Goal: Find specific page/section: Find specific page/section

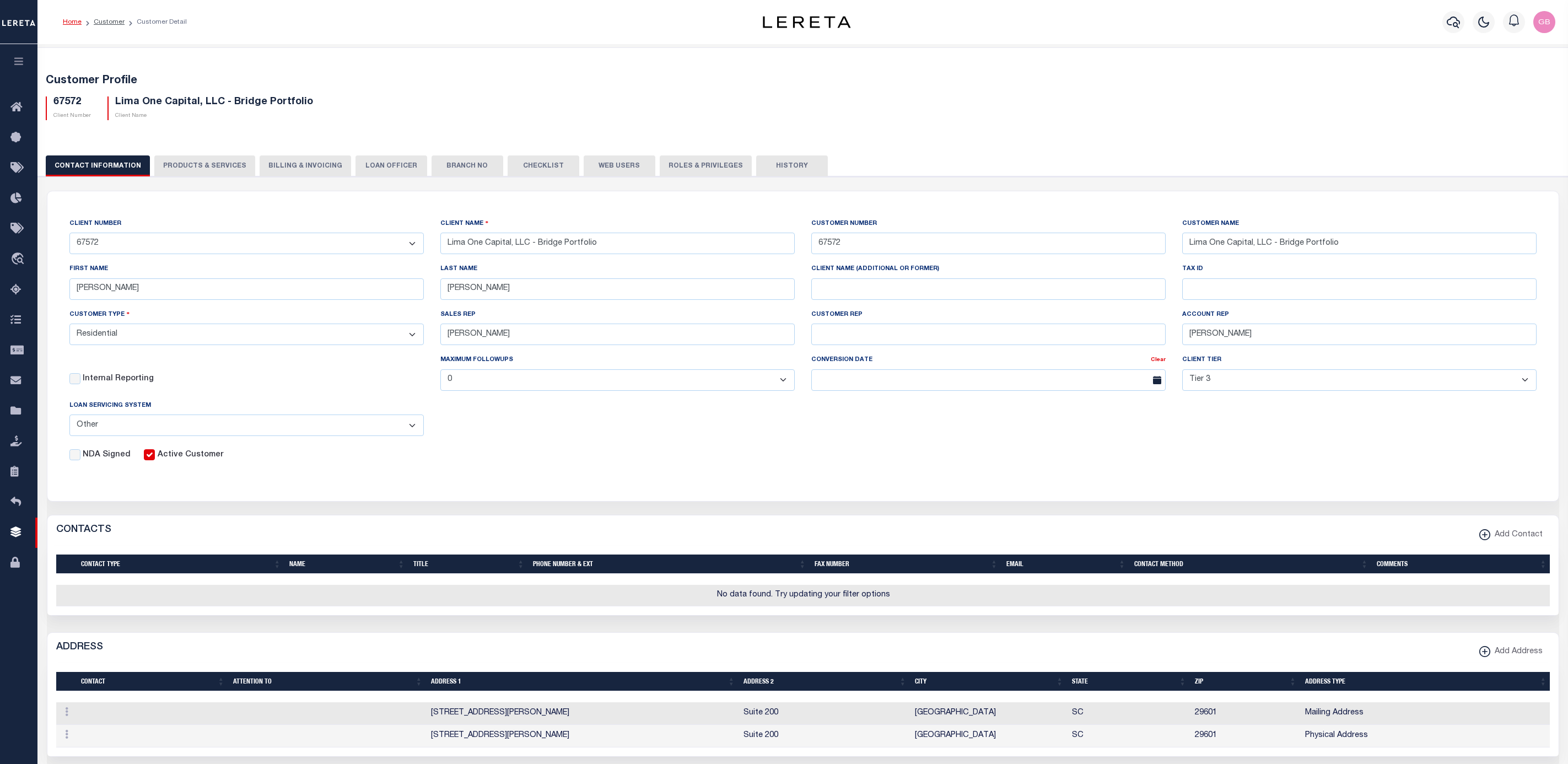
select select "Residential"
select select "Tier 3"
select select "OTH"
click at [20, 412] on icon at bounding box center [19, 411] width 18 height 13
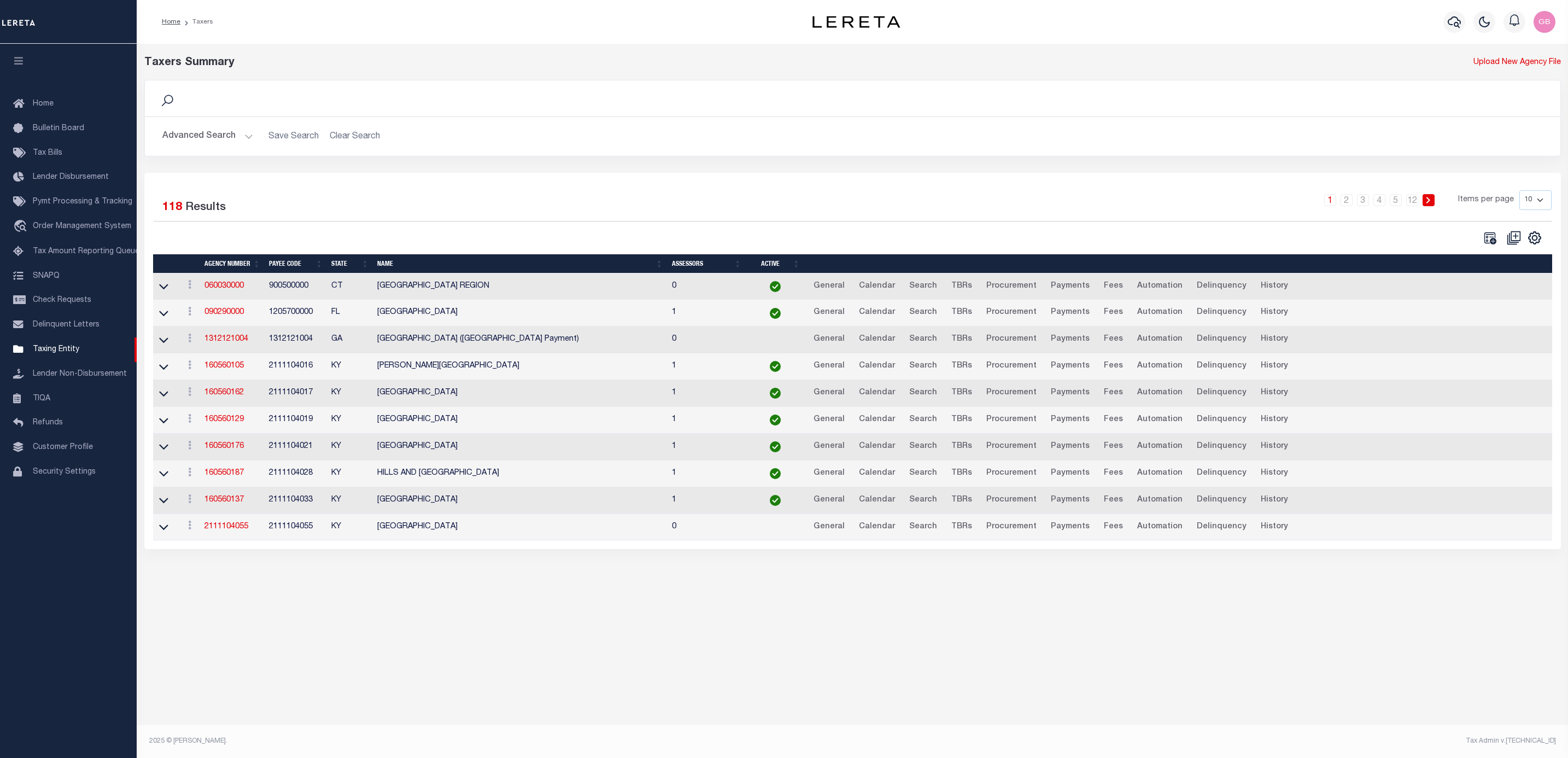
click at [236, 141] on button "Advanced Search" at bounding box center [208, 137] width 91 height 22
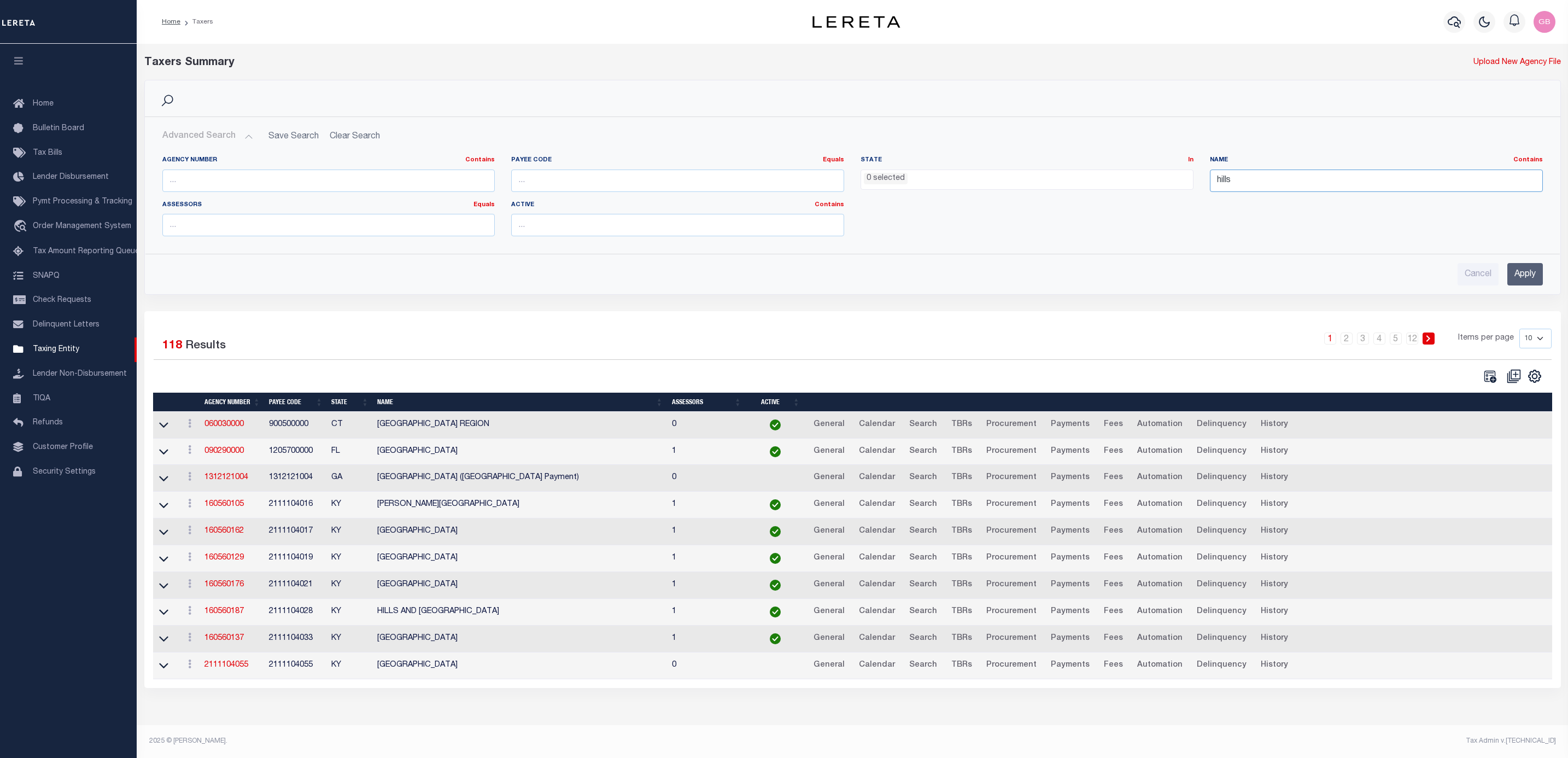
drag, startPoint x: 1285, startPoint y: 177, endPoint x: 1152, endPoint y: 196, distance: 134.4
click at [1152, 196] on div "Agency Number Contains Contains Is Payee Code Equals Equals Is Not Equal To Is …" at bounding box center [853, 200] width 1397 height 89
type input "waterbury"
click at [1526, 271] on input "Apply" at bounding box center [1525, 273] width 36 height 22
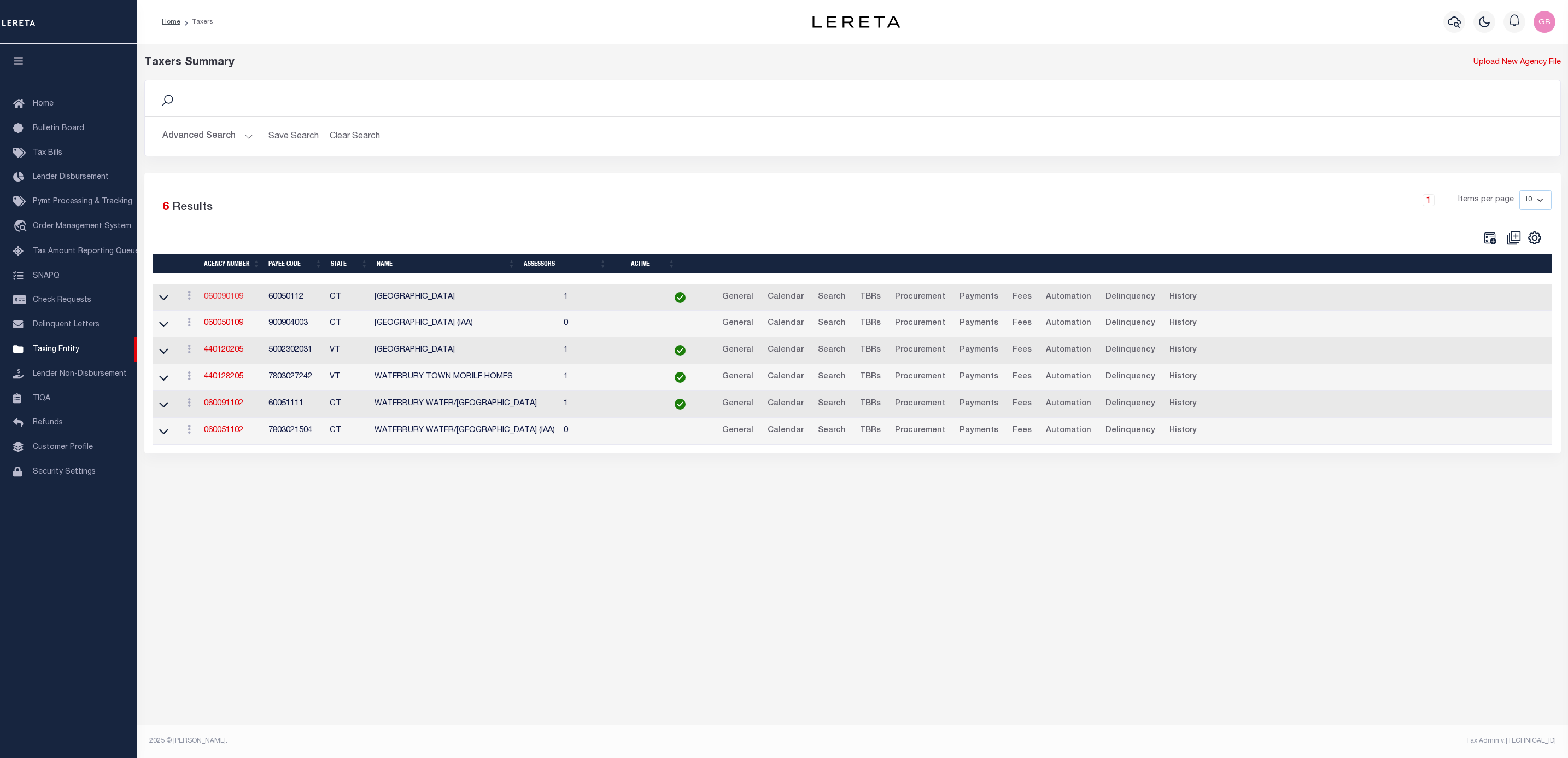
click at [225, 301] on link "060090109" at bounding box center [224, 297] width 40 height 7
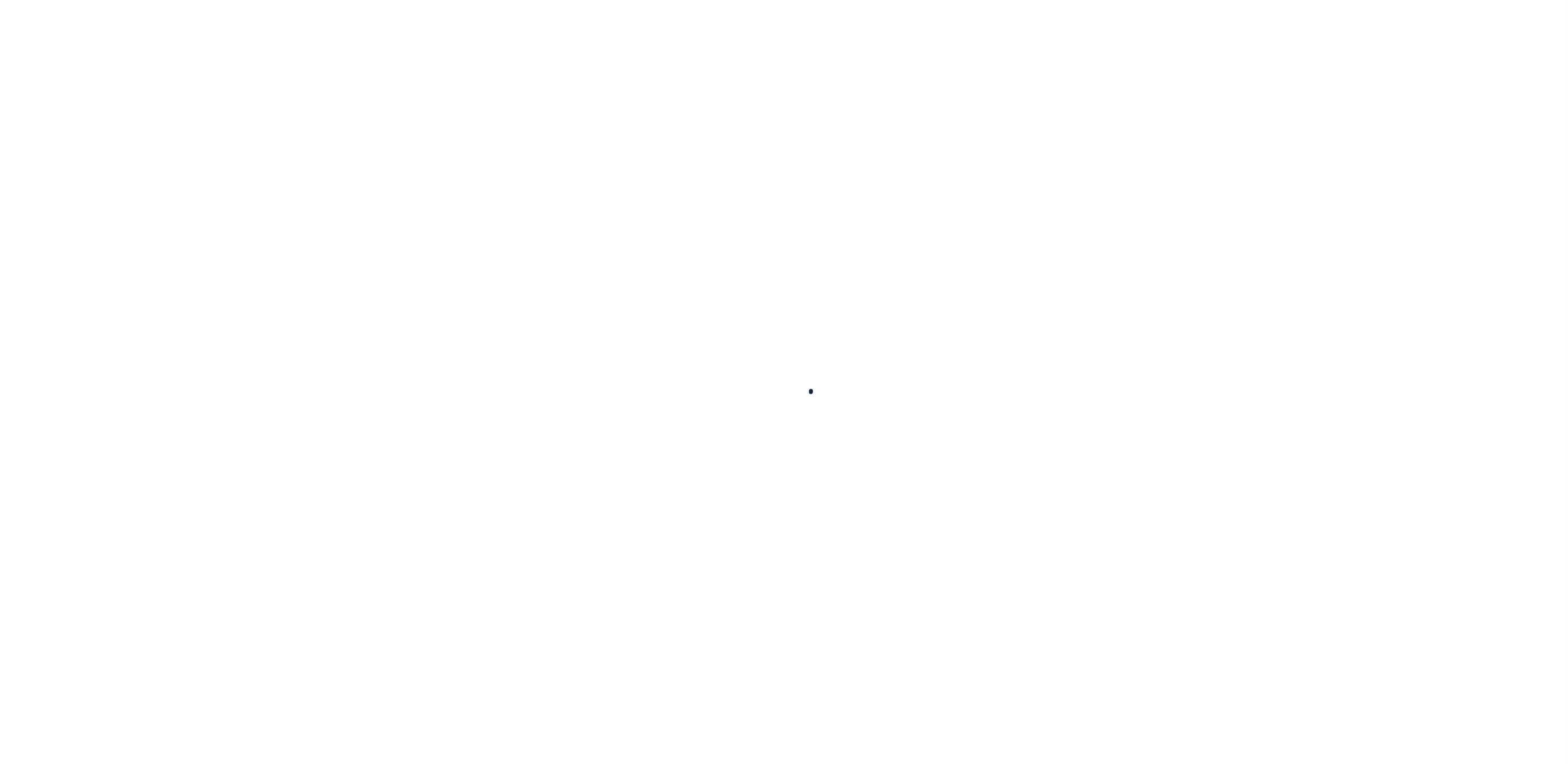
select select
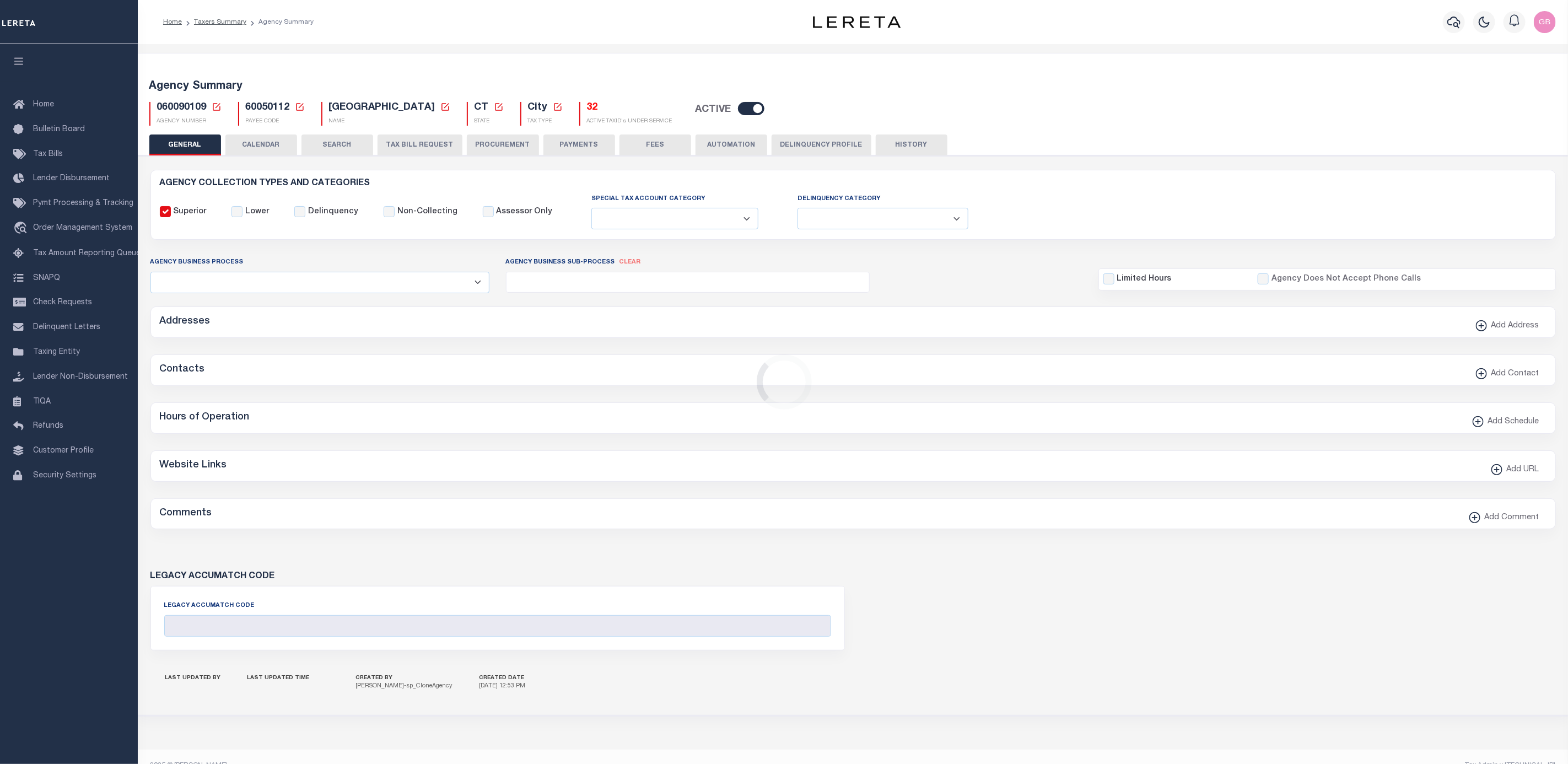
checkbox input "false"
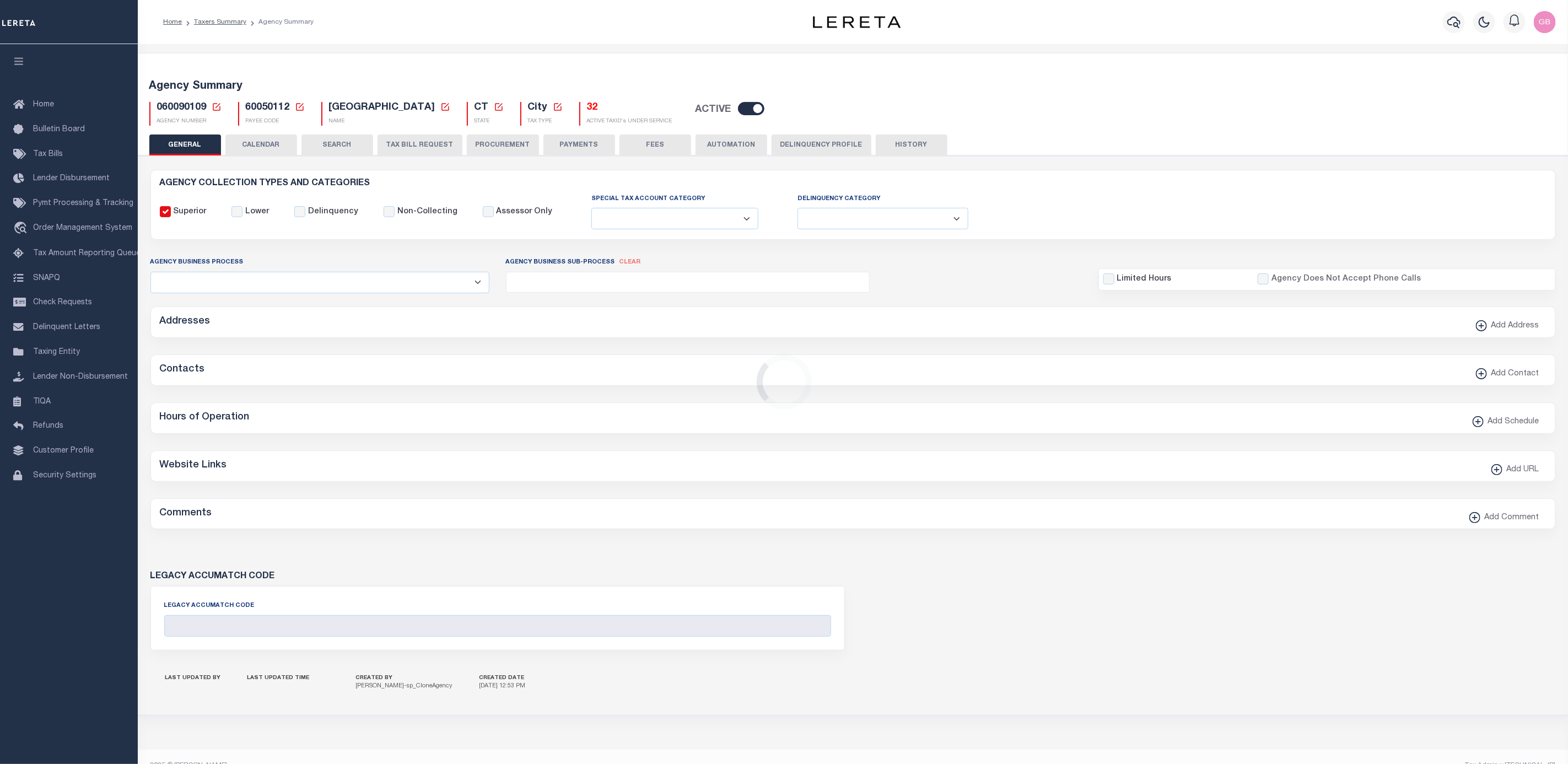
type input "900904003"
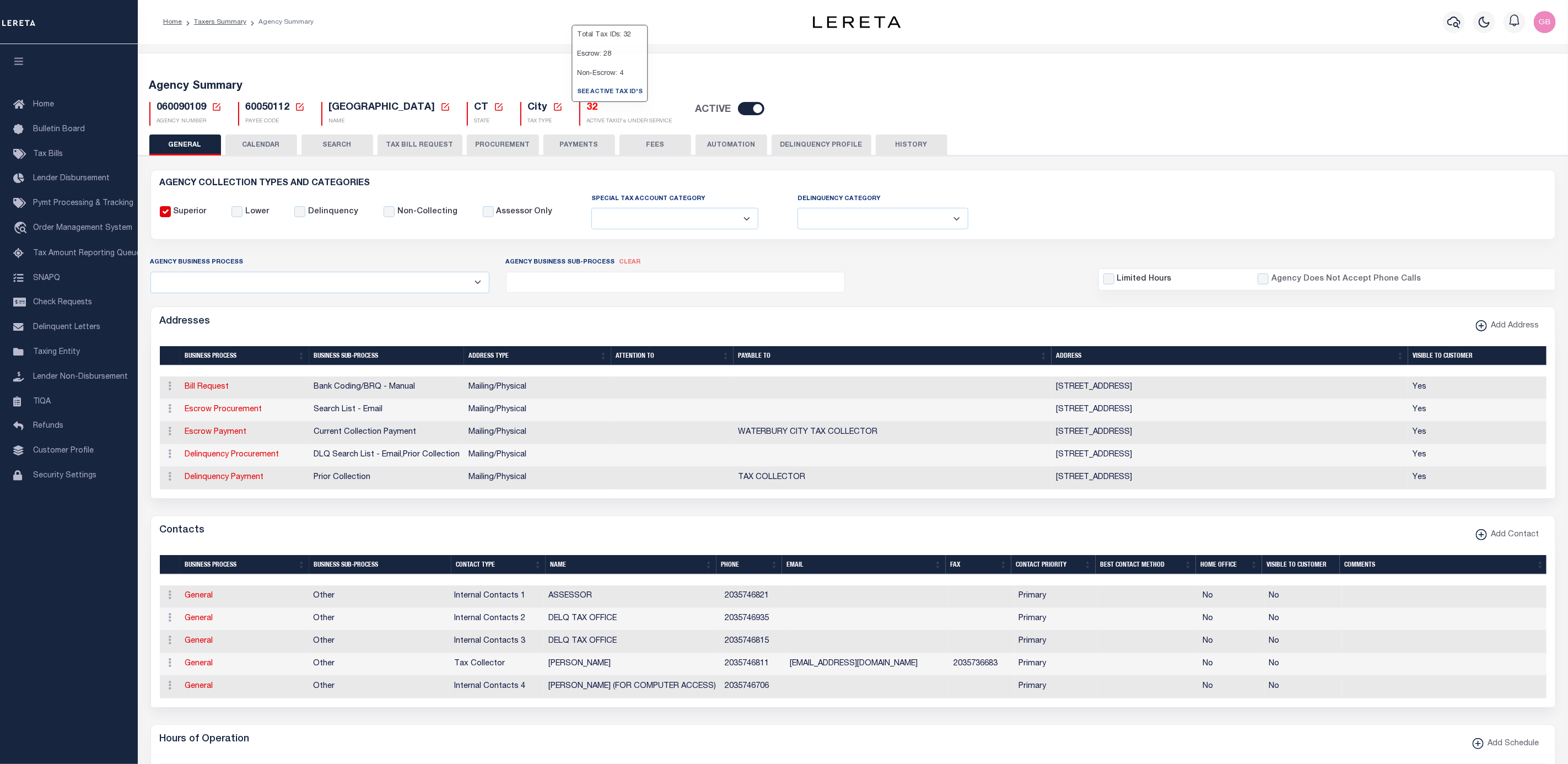
click at [574, 64] on p "Escrow: 28" at bounding box center [611, 53] width 75 height 19
click at [587, 114] on h5 "32" at bounding box center [630, 108] width 85 height 13
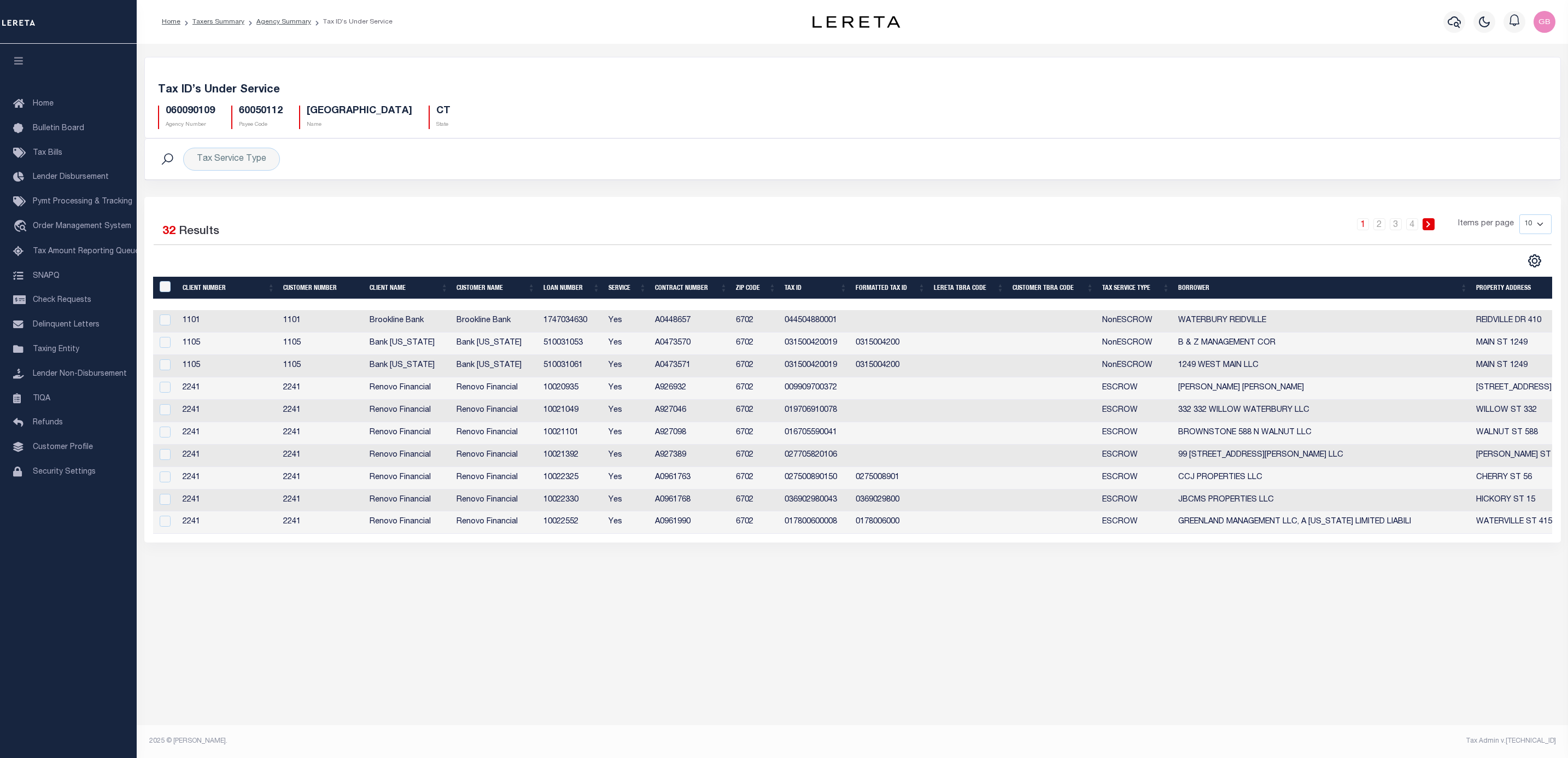
click at [1534, 227] on select "10 25 50 100" at bounding box center [1536, 225] width 32 height 20
select select "100"
click at [1520, 216] on select "10 25 50 100" at bounding box center [1536, 225] width 32 height 20
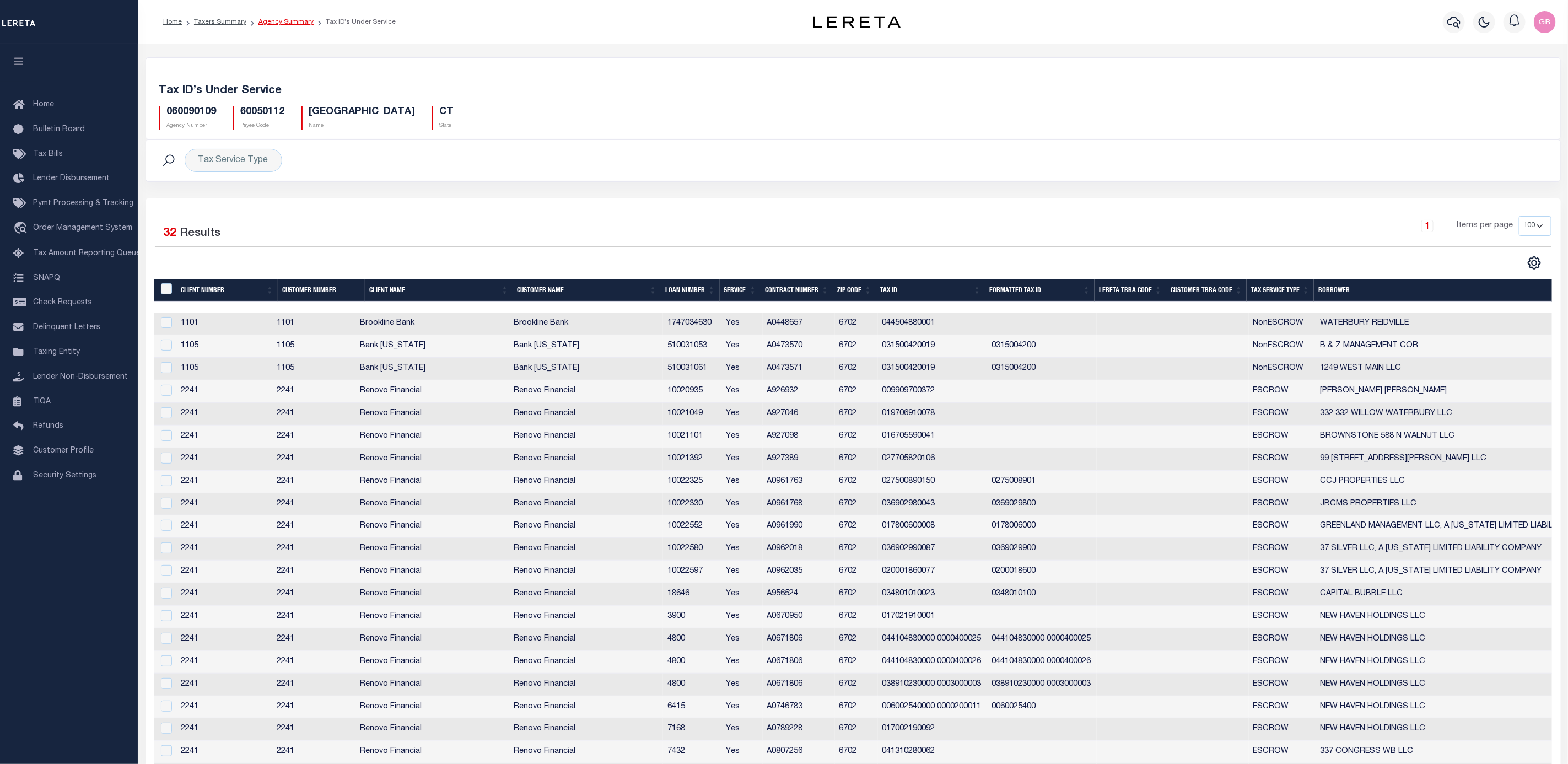
click at [282, 18] on link "Agency Summary" at bounding box center [286, 22] width 55 height 7
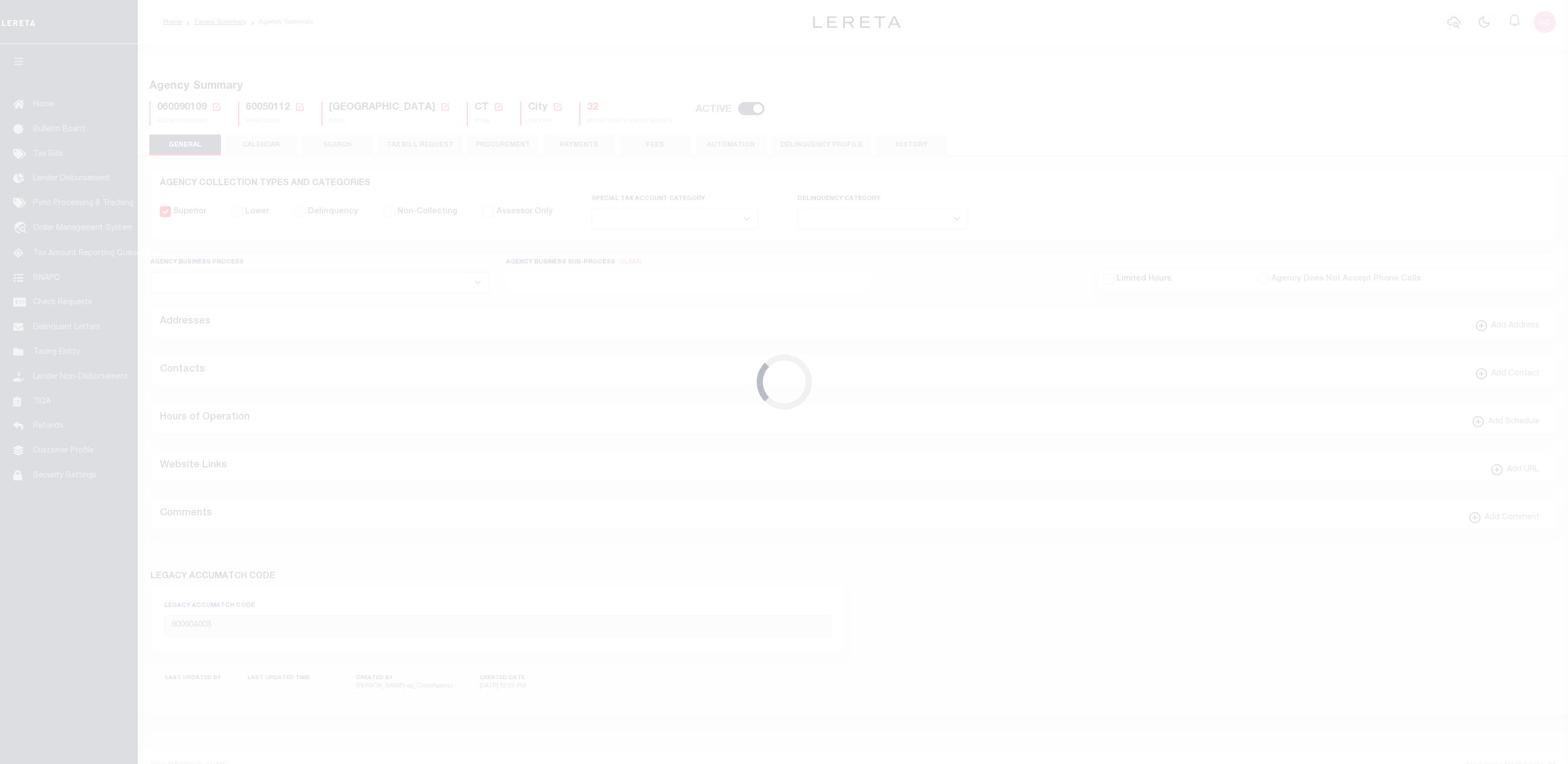
select select
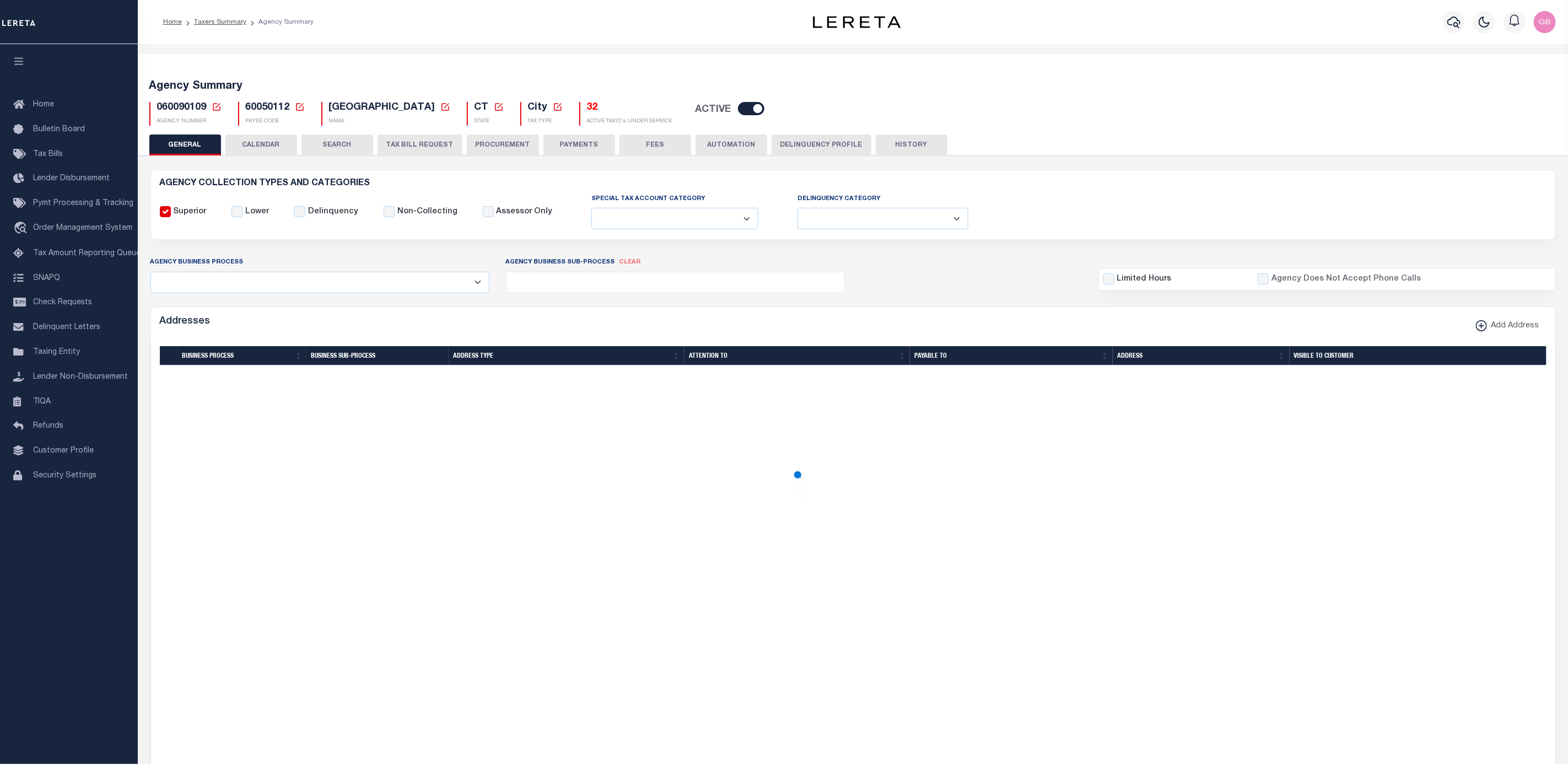
click at [216, 22] on link "Taxers Summary" at bounding box center [220, 22] width 53 height 7
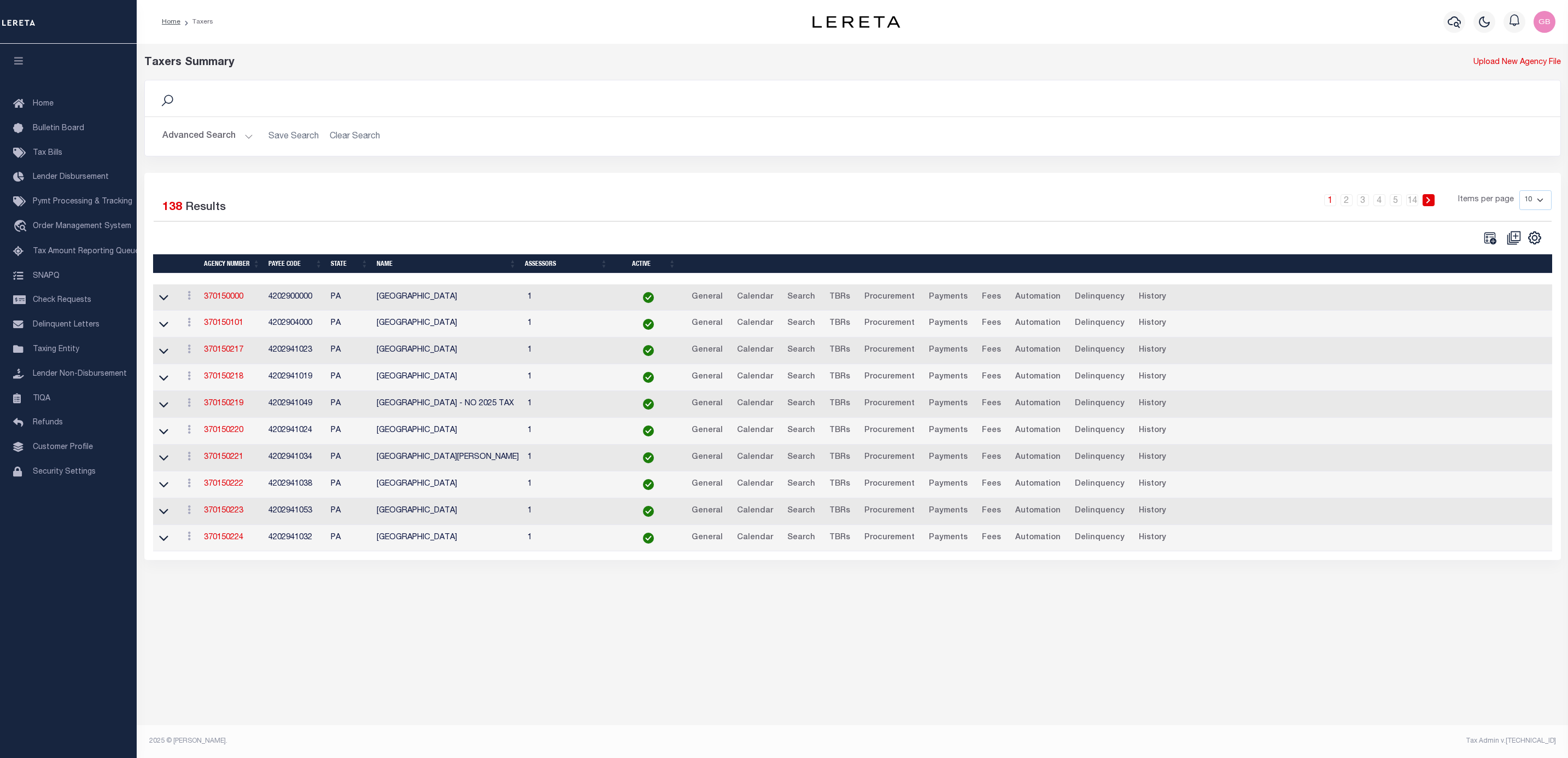
click at [229, 133] on button "Advanced Search" at bounding box center [208, 137] width 91 height 22
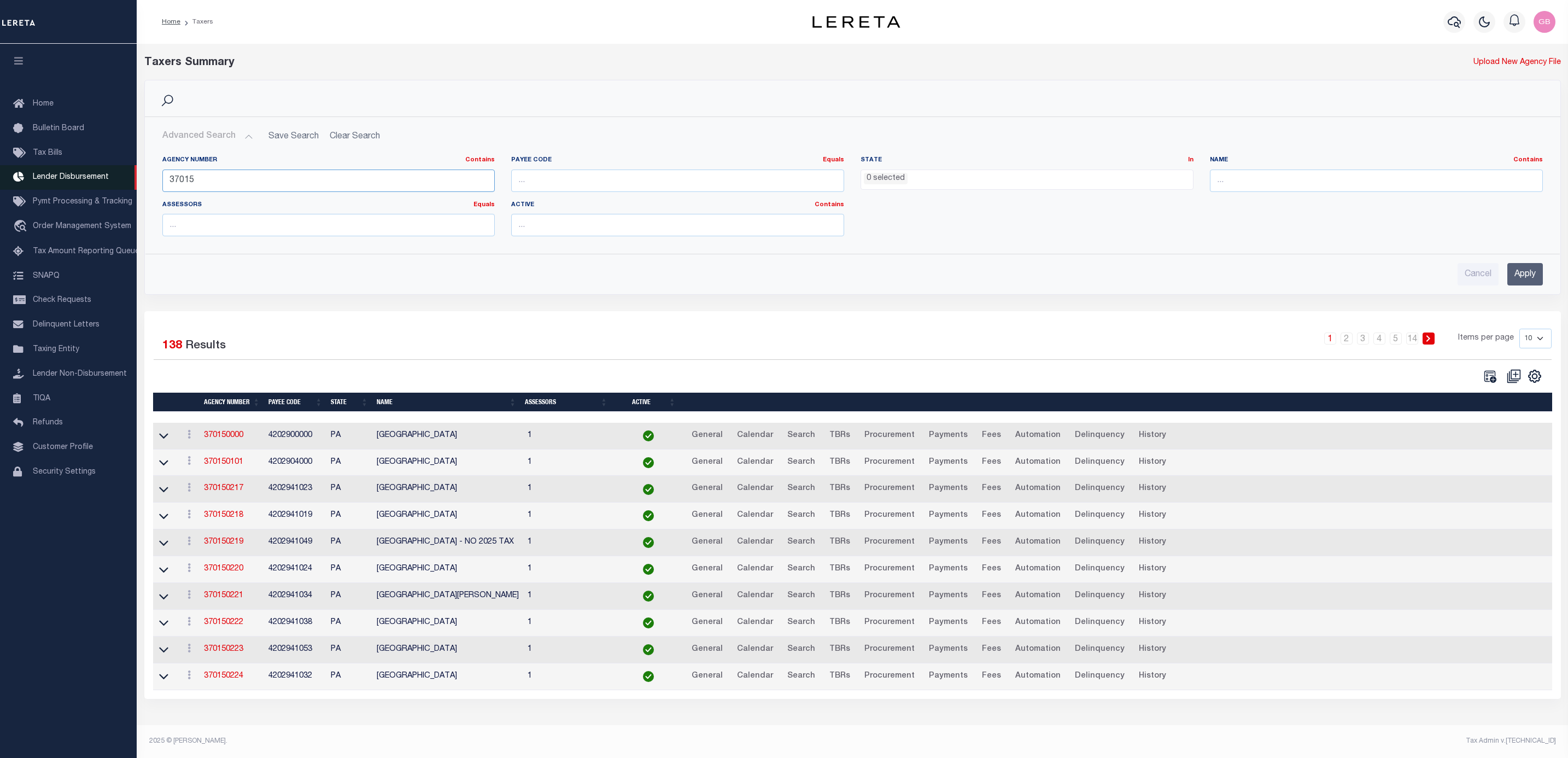
drag, startPoint x: 294, startPoint y: 189, endPoint x: 88, endPoint y: 182, distance: 206.1
click at [88, 182] on div "Home Taxers Profile" at bounding box center [784, 365] width 1568 height 731
type input "waterbury"
click at [1530, 273] on input "Apply" at bounding box center [1525, 273] width 36 height 22
